Goal: Use online tool/utility

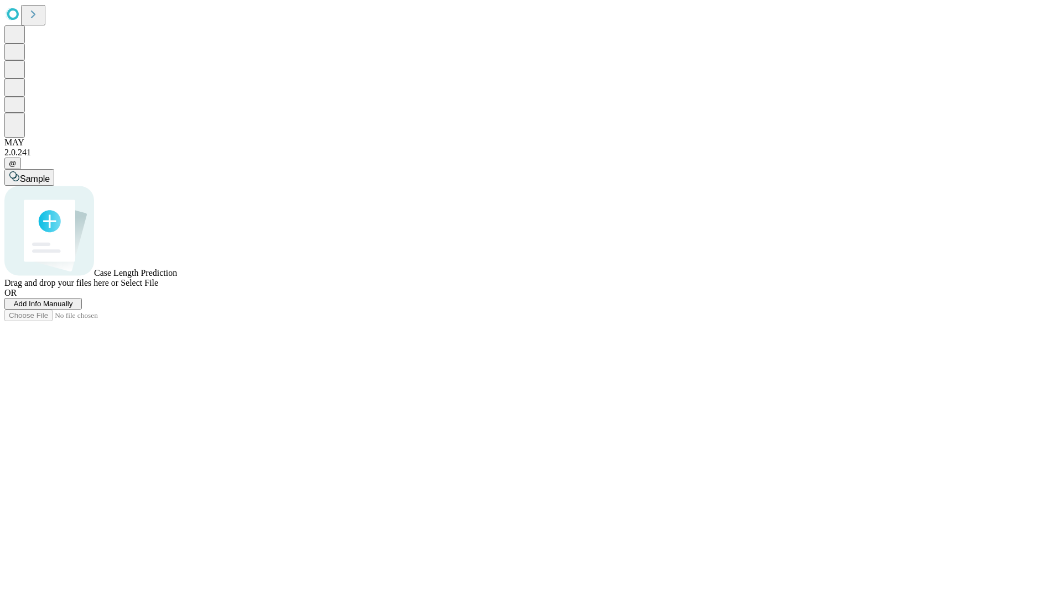
click at [158, 288] on span "Select File" at bounding box center [140, 282] width 38 height 9
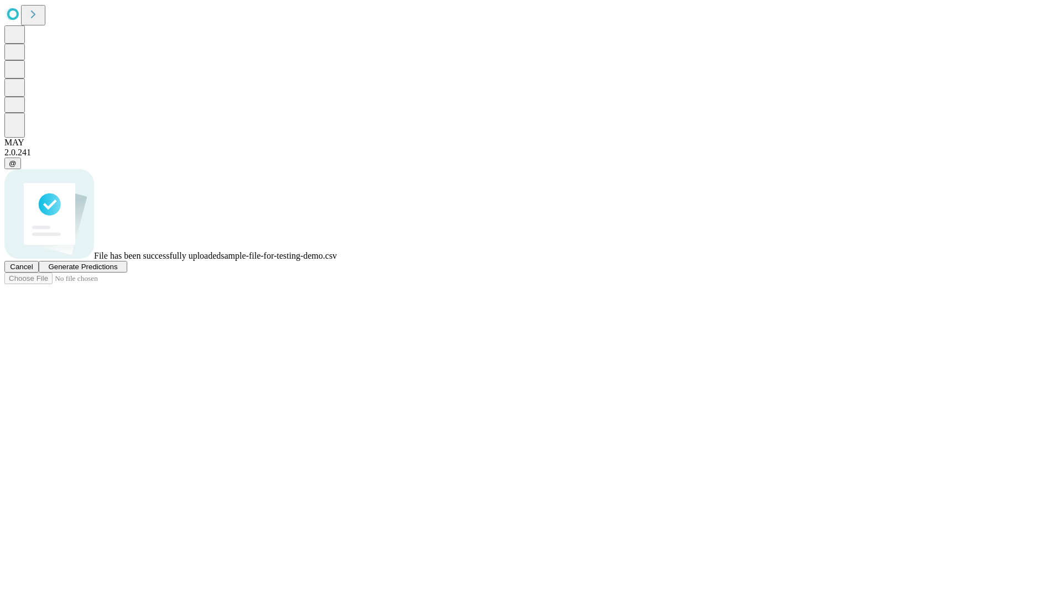
click at [117, 271] on span "Generate Predictions" at bounding box center [82, 267] width 69 height 8
